Goal: Information Seeking & Learning: Learn about a topic

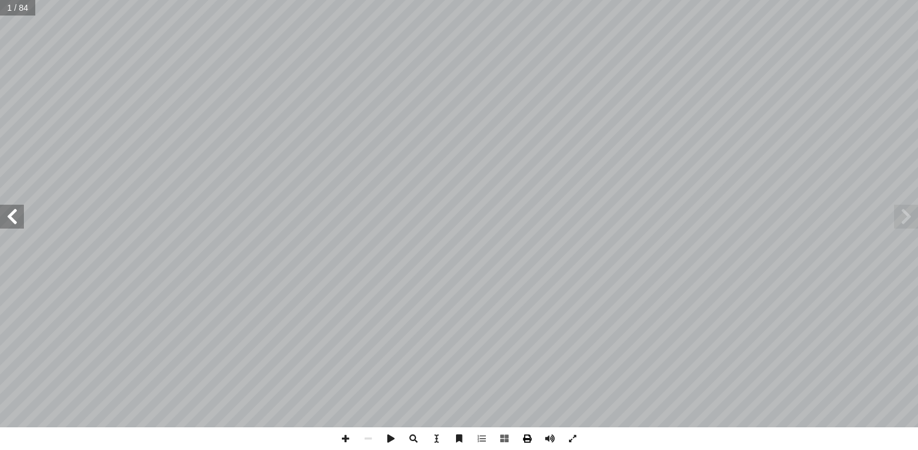
click at [526, 438] on span at bounding box center [527, 439] width 23 height 23
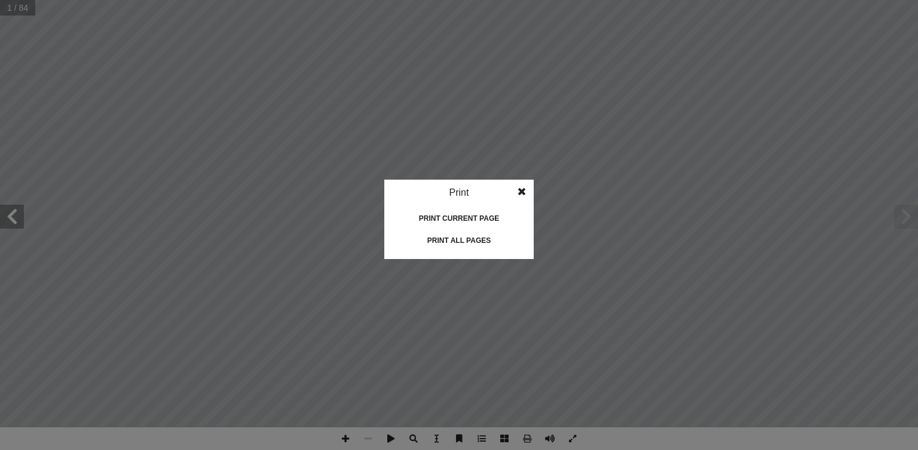
click at [459, 238] on div "Print all pages" at bounding box center [458, 240] width 119 height 19
click at [524, 192] on span at bounding box center [522, 192] width 22 height 24
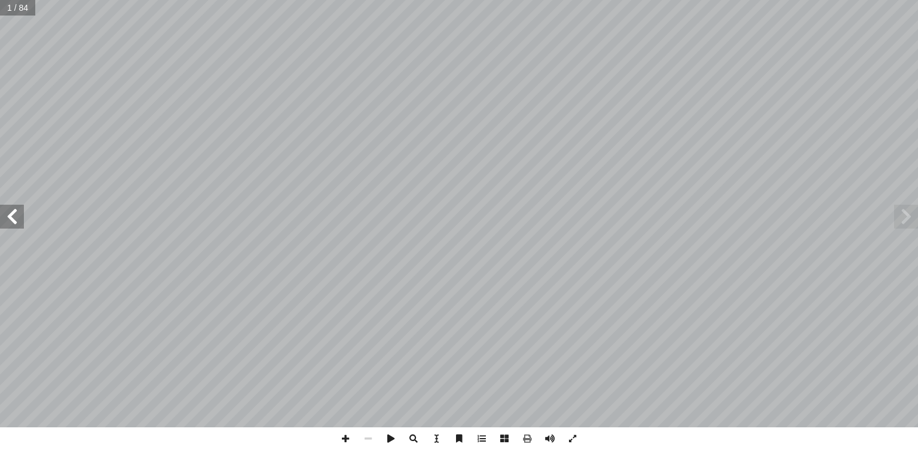
click at [10, 220] on span at bounding box center [12, 217] width 24 height 24
click at [10, 219] on span at bounding box center [12, 217] width 24 height 24
click at [7, 217] on span at bounding box center [12, 217] width 24 height 24
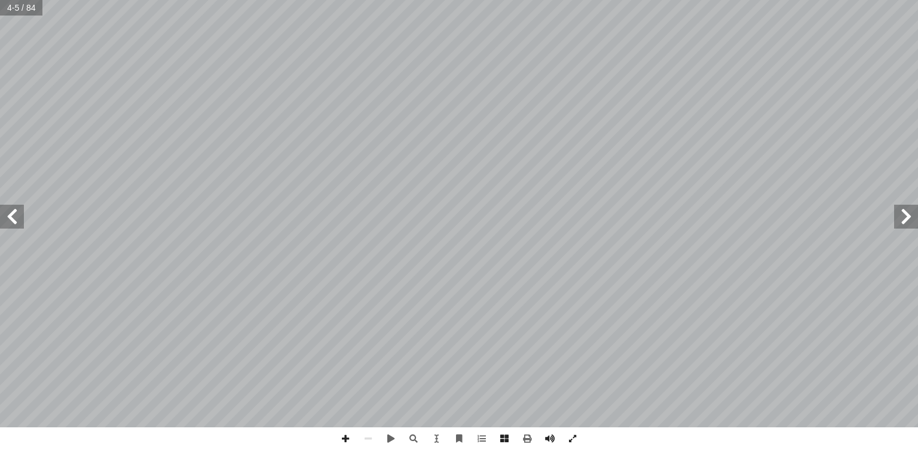
click at [7, 217] on span at bounding box center [12, 217] width 24 height 24
click at [11, 214] on span at bounding box center [12, 217] width 24 height 24
click at [899, 224] on span at bounding box center [906, 217] width 24 height 24
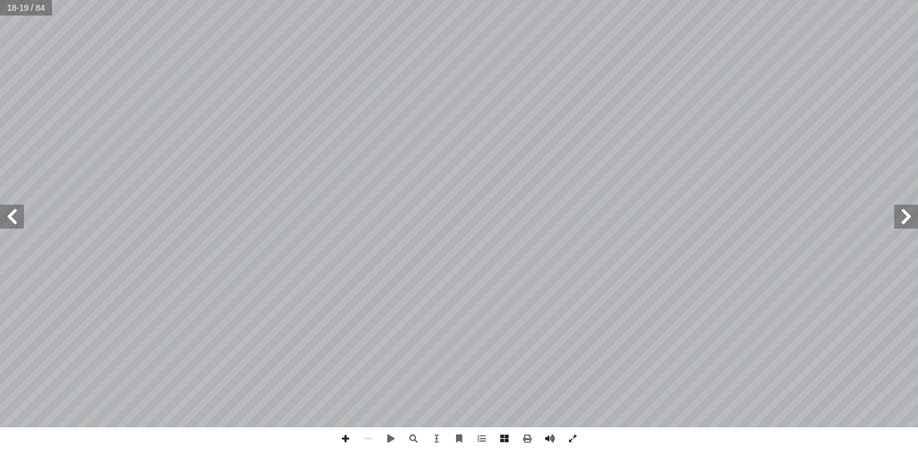
click at [899, 224] on span at bounding box center [906, 217] width 24 height 24
click at [10, 225] on span at bounding box center [12, 217] width 24 height 24
click at [8, 213] on span at bounding box center [12, 217] width 24 height 24
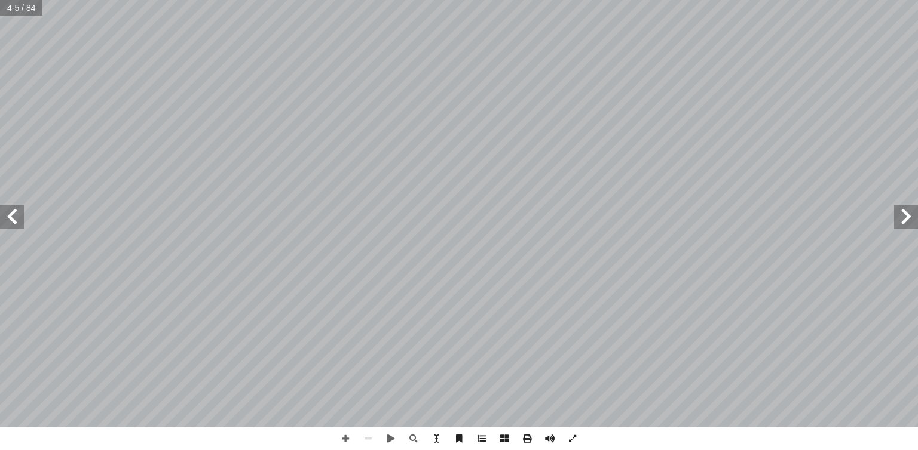
click at [8, 213] on span at bounding box center [12, 217] width 24 height 24
